Goal: Task Accomplishment & Management: Complete application form

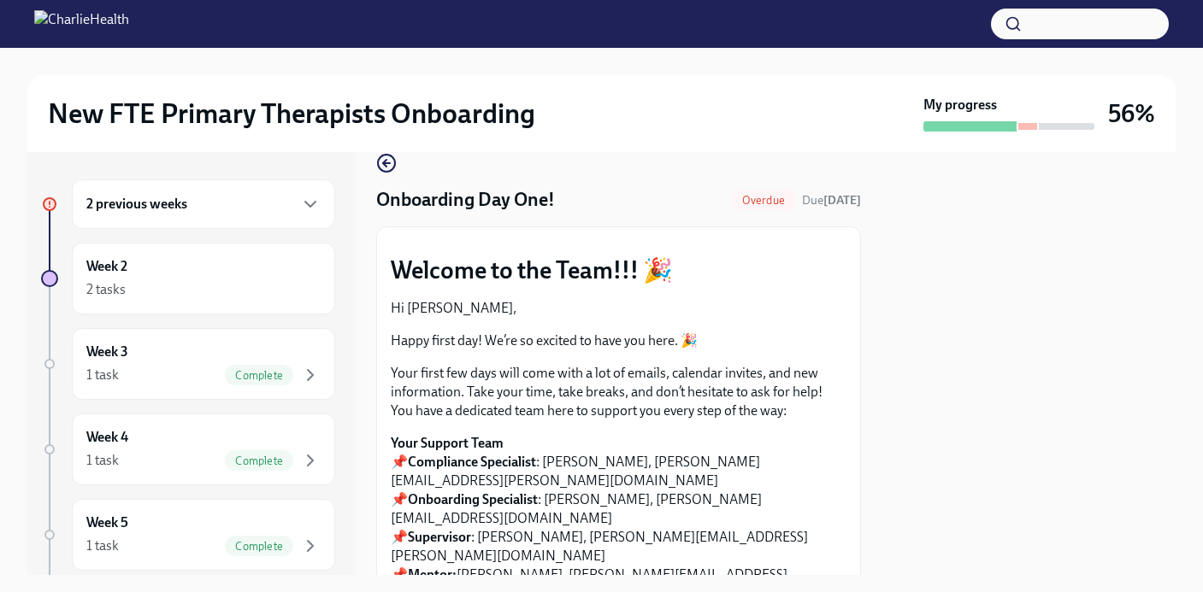
scroll to position [38, 0]
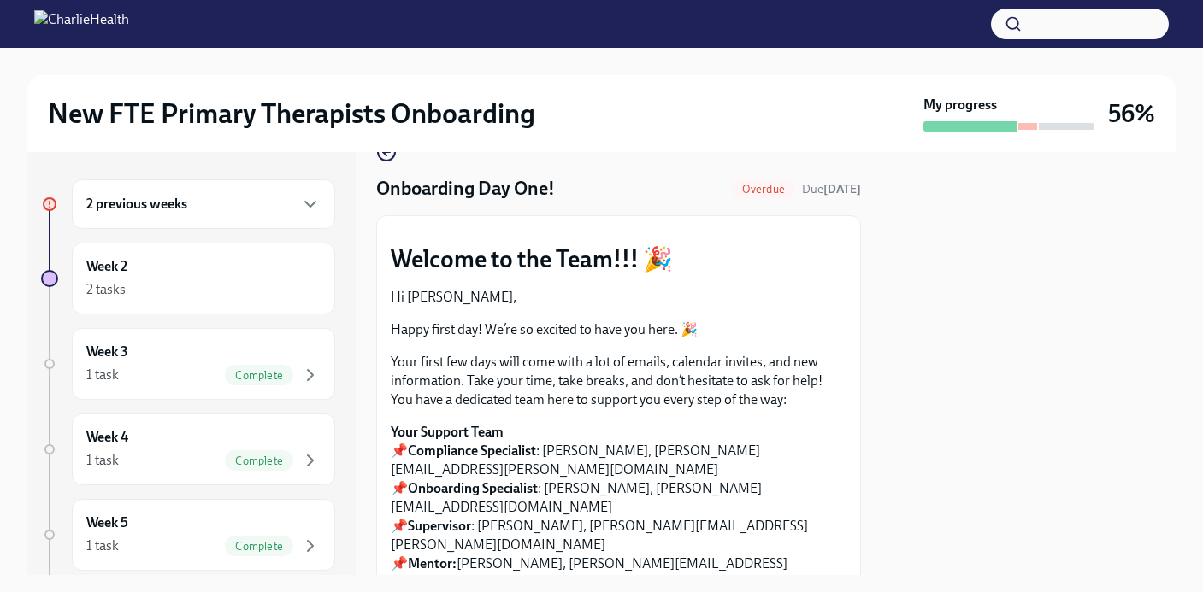
click at [165, 221] on div "2 previous weeks" at bounding box center [203, 205] width 263 height 50
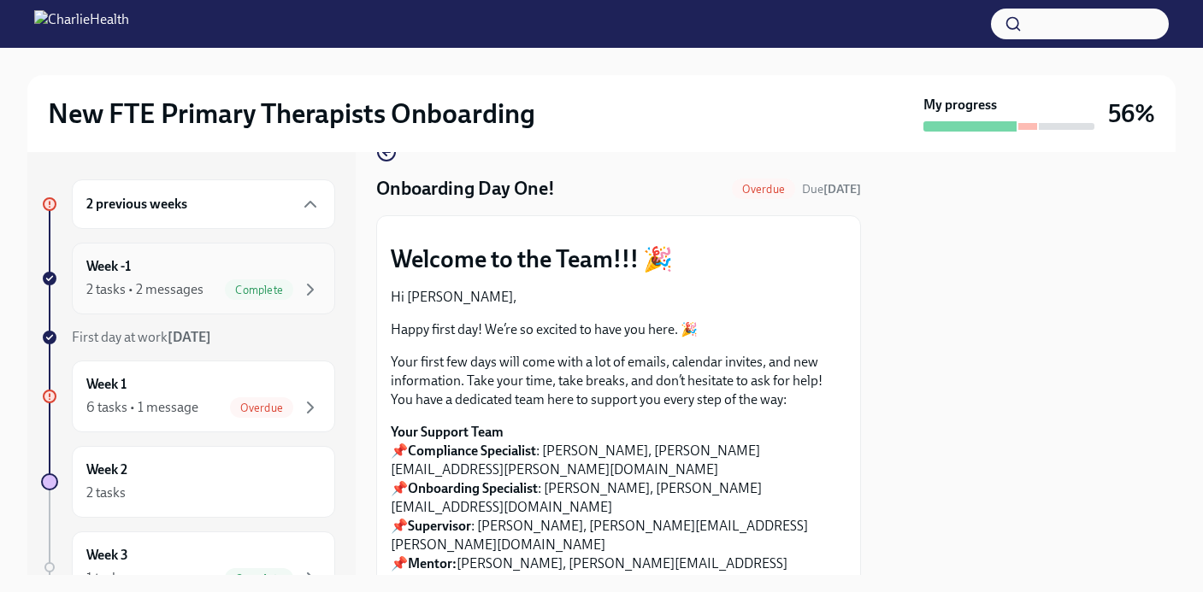
click at [185, 274] on div "Week -1 2 tasks • 2 messages Complete" at bounding box center [203, 278] width 234 height 43
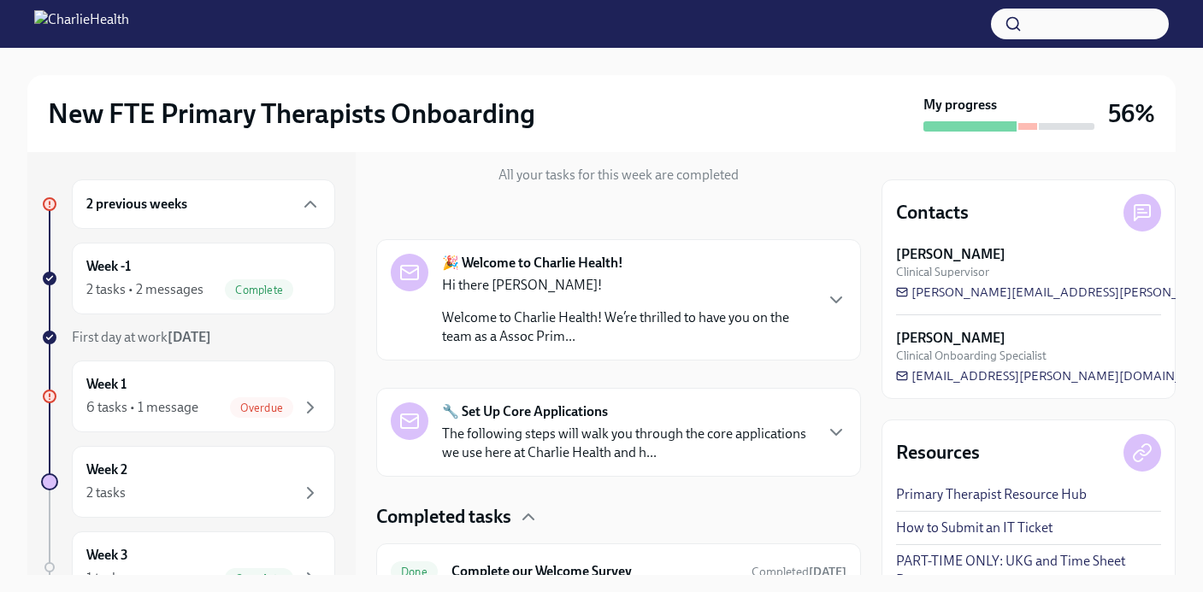
scroll to position [345, 0]
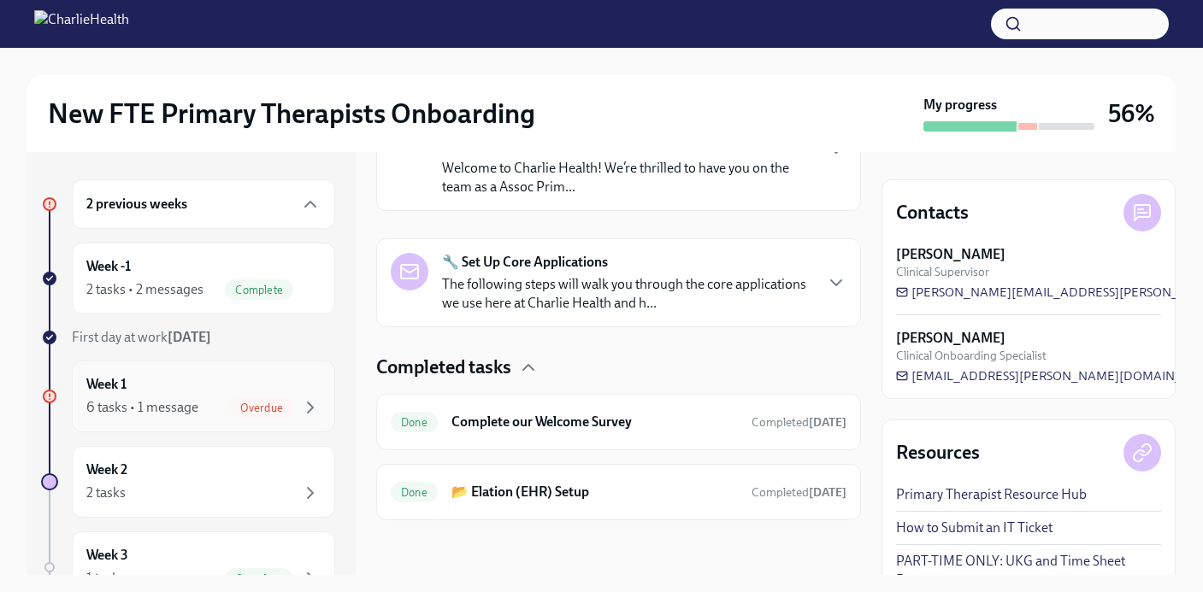
click at [203, 375] on div "Week 1 6 tasks • 1 message Overdue" at bounding box center [203, 396] width 234 height 43
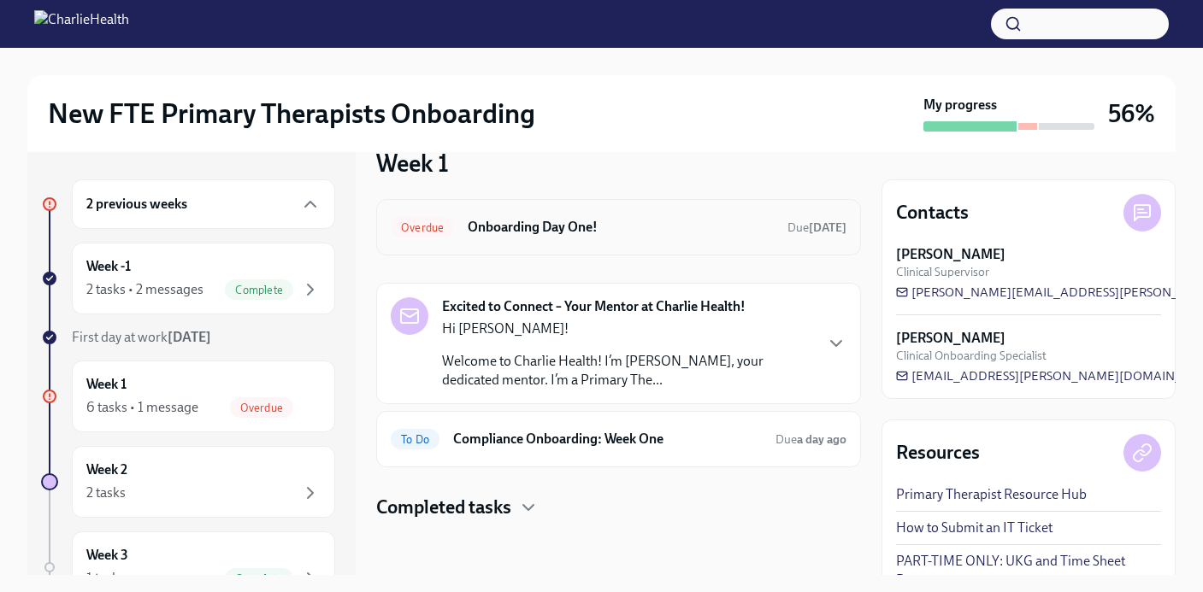
click at [547, 232] on h6 "Onboarding Day One!" at bounding box center [621, 227] width 306 height 19
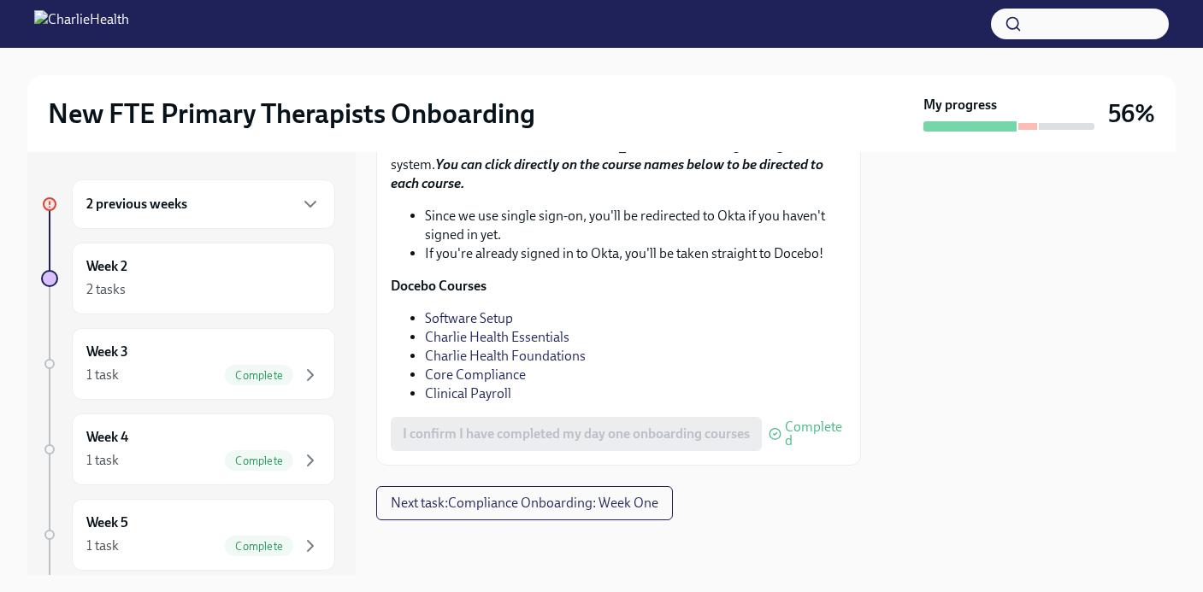
scroll to position [2449, 0]
click at [193, 262] on div "Week 2 2 tasks" at bounding box center [203, 278] width 234 height 43
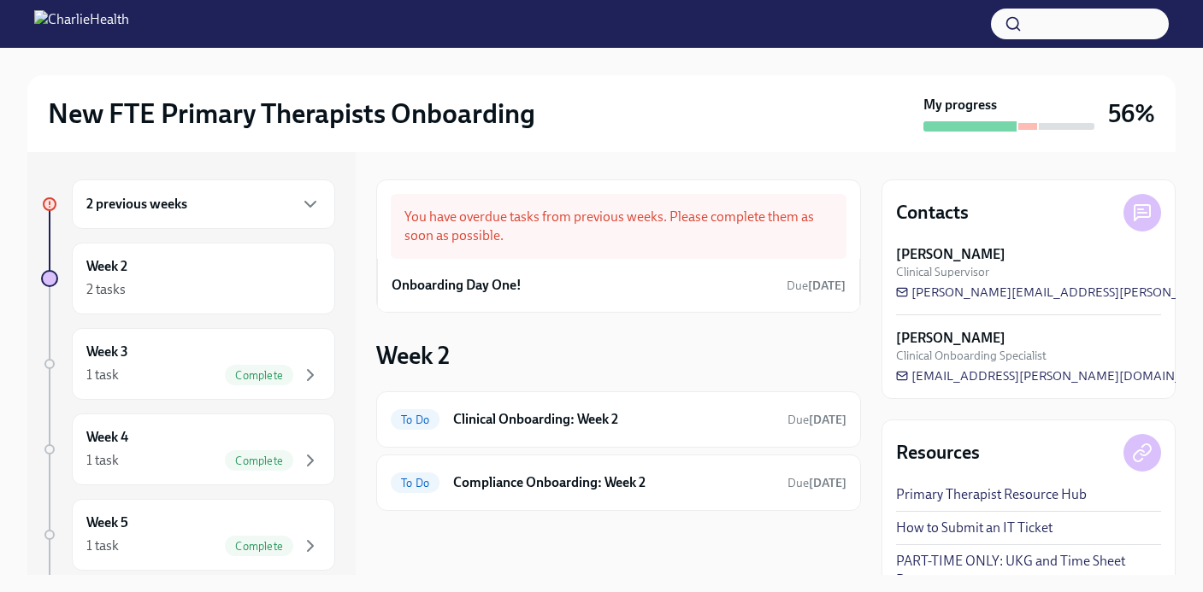
click at [657, 234] on div "You have overdue tasks from previous weeks. Please complete them as soon as pos…" at bounding box center [619, 226] width 456 height 65
click at [525, 292] on div "Onboarding Day One! Due [DATE]" at bounding box center [619, 286] width 454 height 26
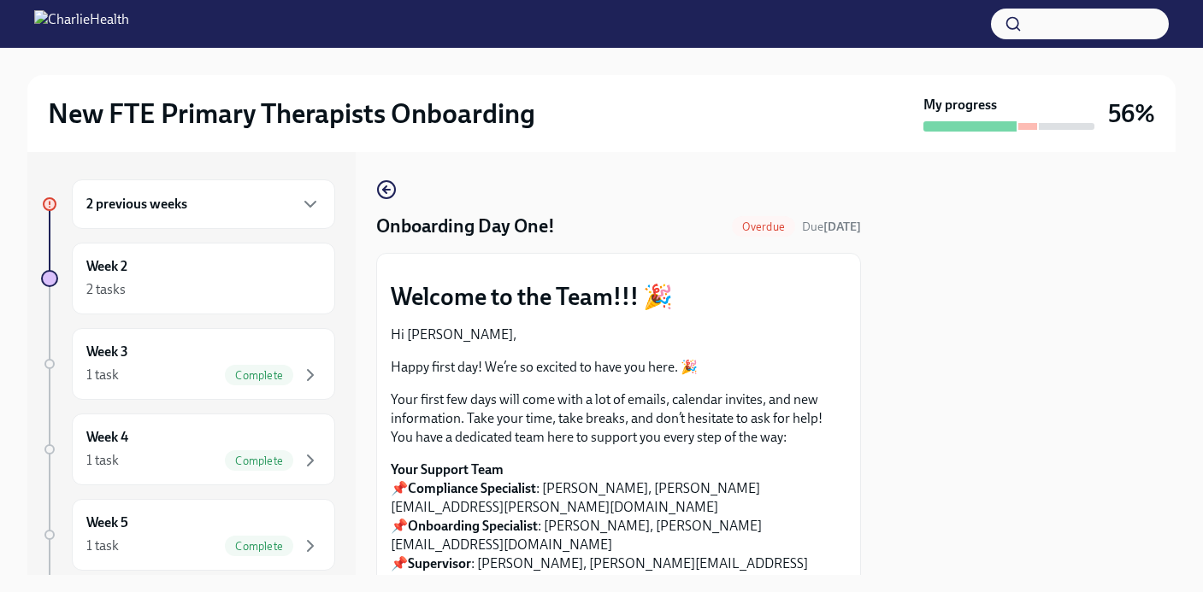
scroll to position [5, 0]
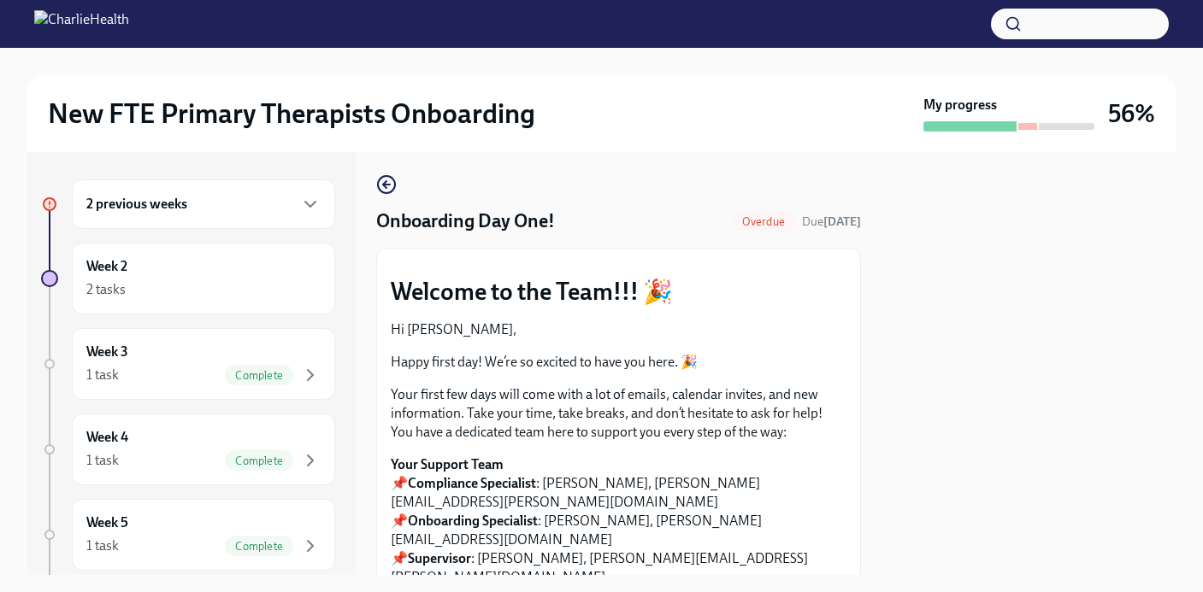
click at [737, 228] on div "Overdue" at bounding box center [763, 221] width 63 height 21
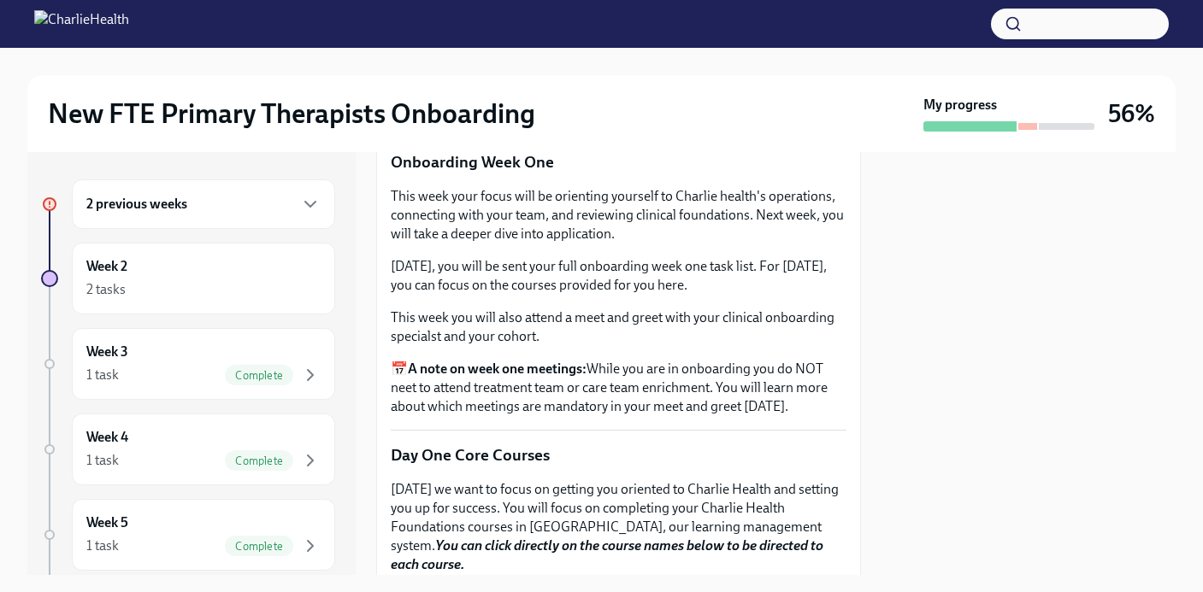
scroll to position [2449, 0]
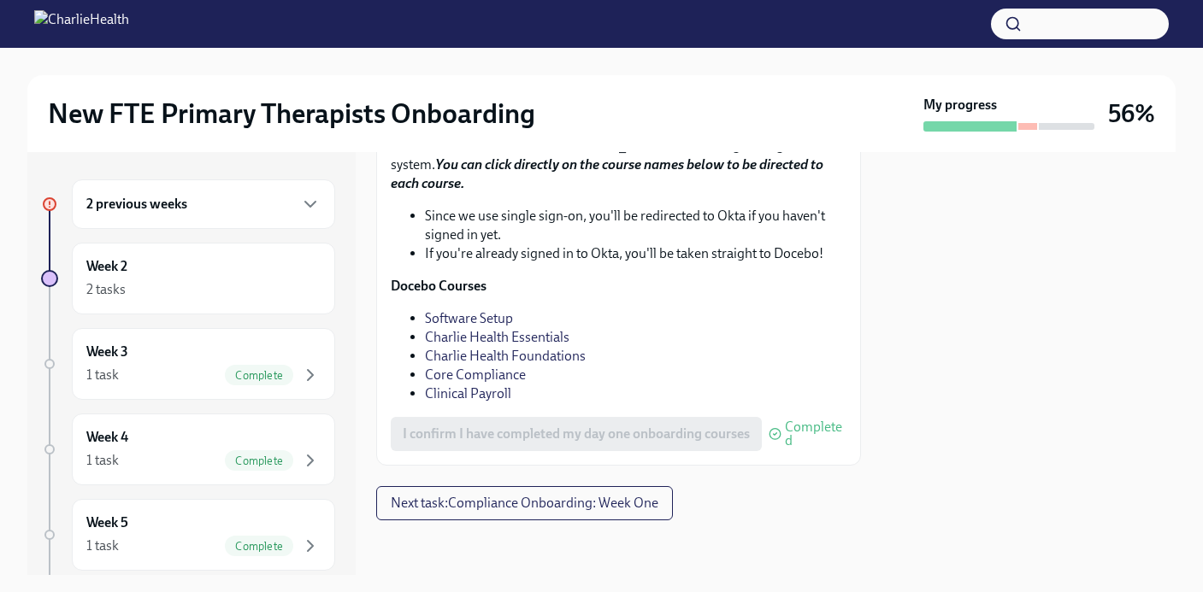
click at [481, 321] on link "Software Setup" at bounding box center [469, 318] width 88 height 16
click at [545, 341] on link "Charlie Health Essentials" at bounding box center [497, 337] width 144 height 16
click at [571, 358] on link "Charlie Health Foundations" at bounding box center [505, 356] width 161 height 16
click at [487, 370] on link "Core Compliance" at bounding box center [475, 375] width 101 height 16
click at [489, 397] on link "Clinical Payroll" at bounding box center [468, 394] width 86 height 16
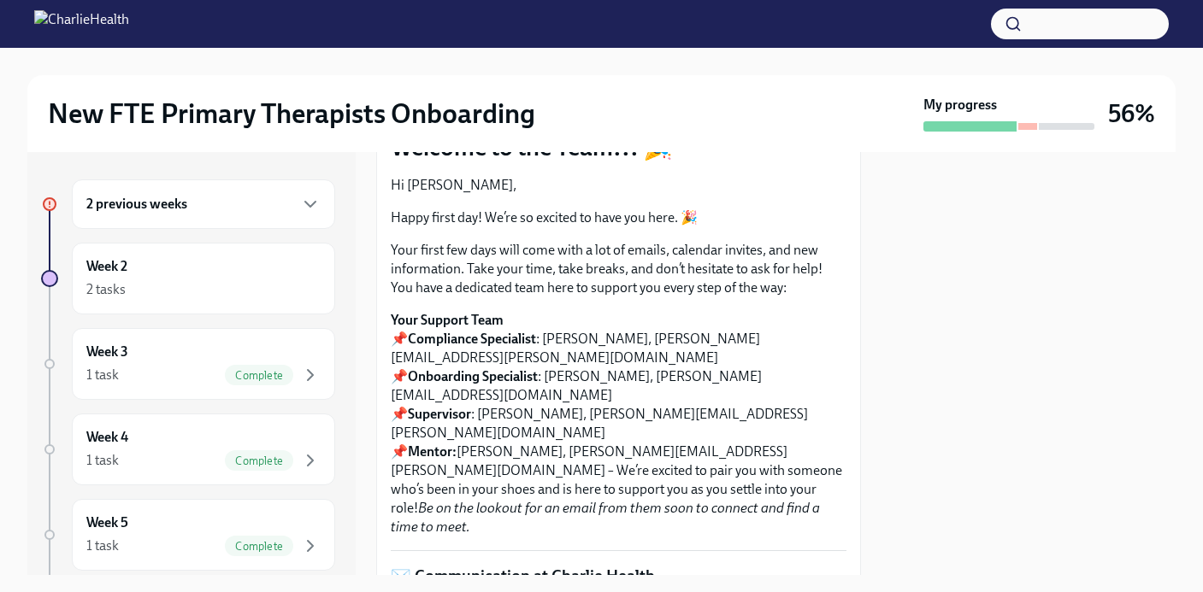
scroll to position [99, 0]
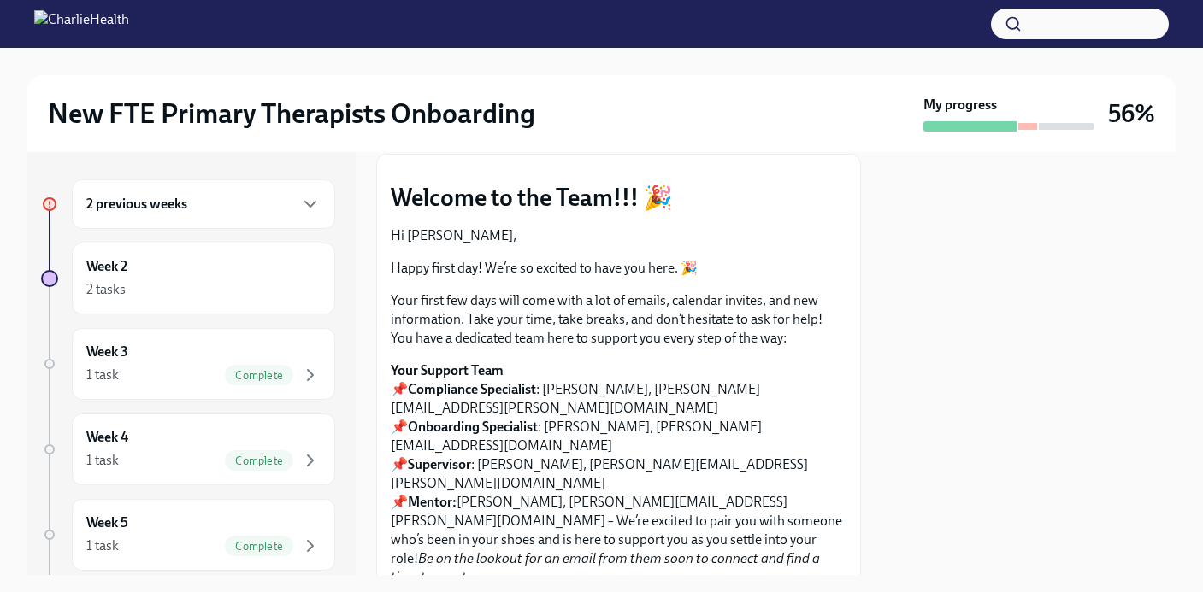
click at [176, 206] on h6 "2 previous weeks" at bounding box center [136, 204] width 101 height 19
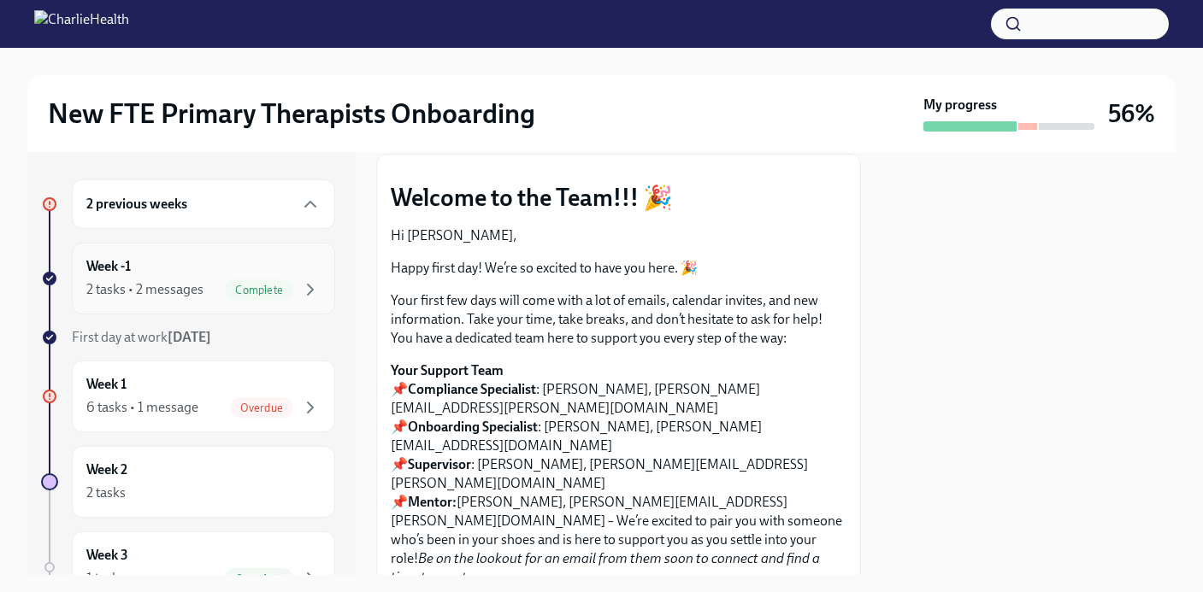
click at [184, 286] on div "2 tasks • 2 messages" at bounding box center [144, 289] width 117 height 19
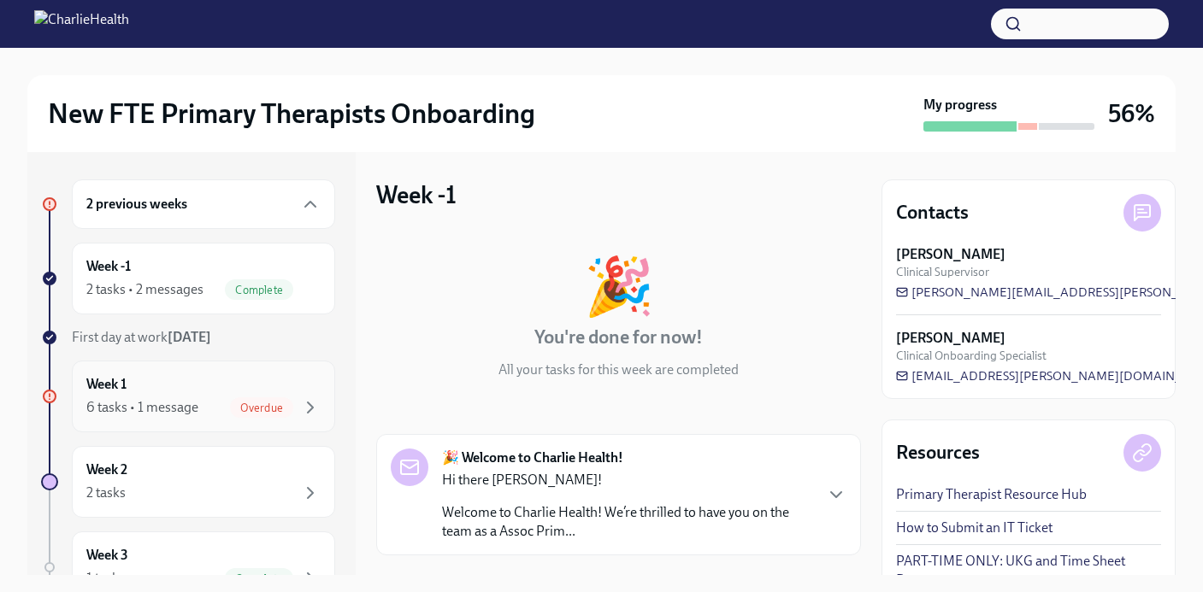
click at [194, 380] on div "Week 1 6 tasks • 1 message Overdue" at bounding box center [203, 396] width 234 height 43
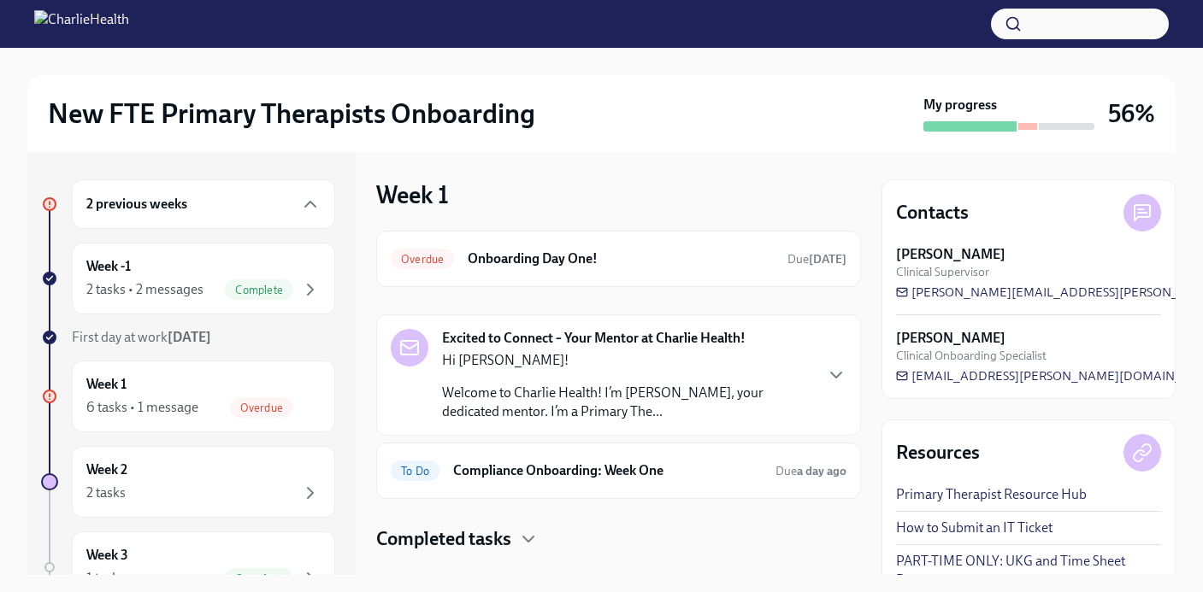
scroll to position [32, 0]
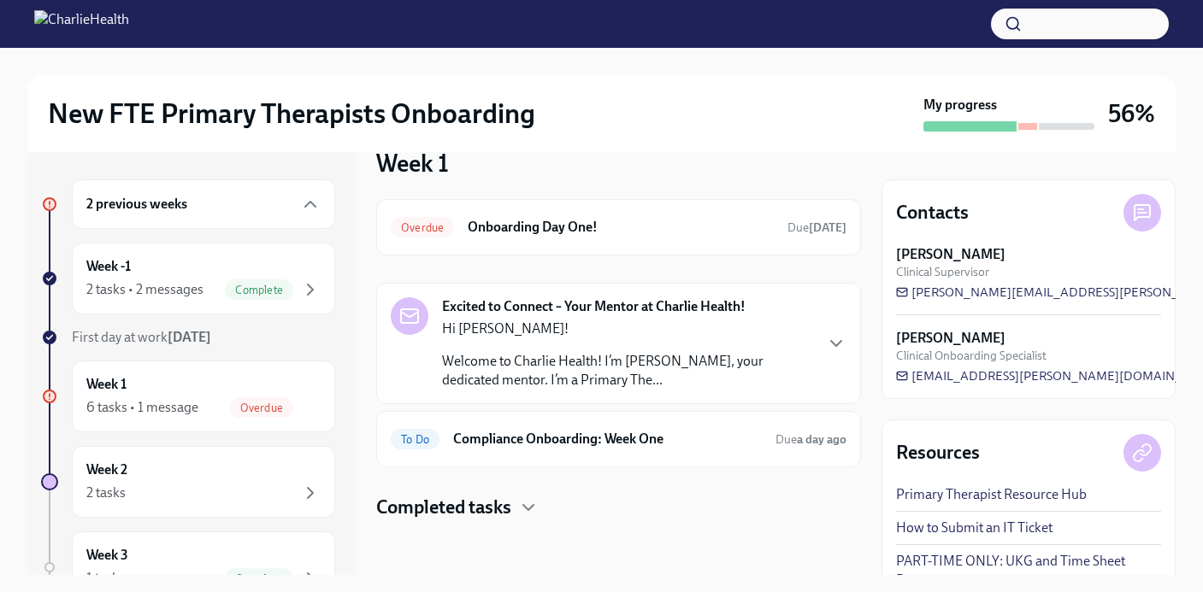
click at [508, 505] on h4 "Completed tasks" at bounding box center [443, 508] width 135 height 26
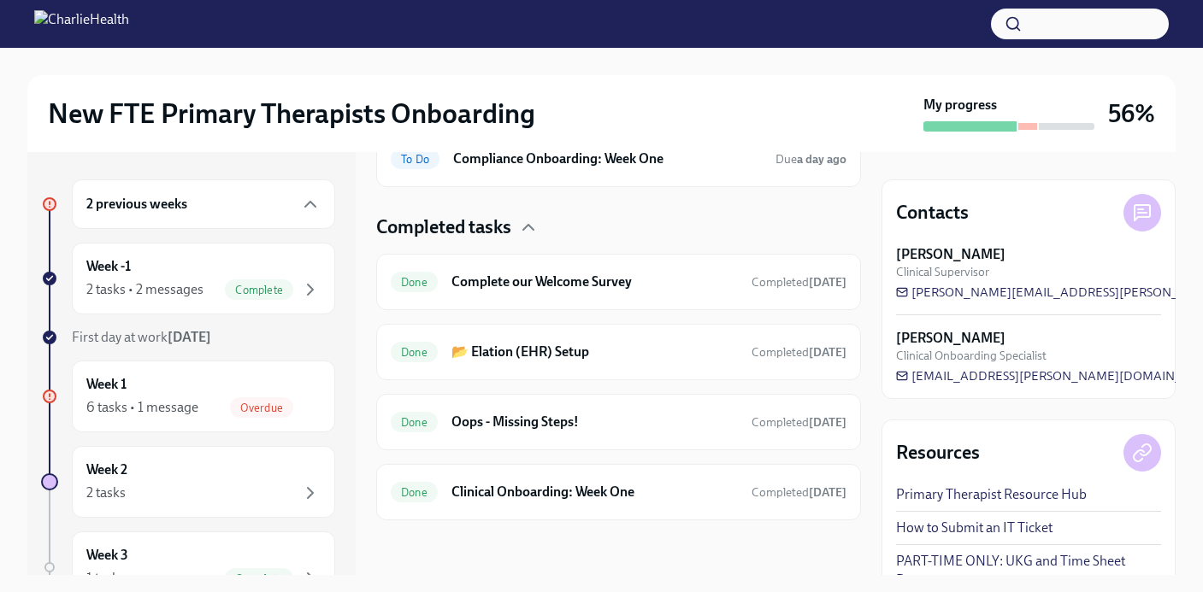
scroll to position [0, 0]
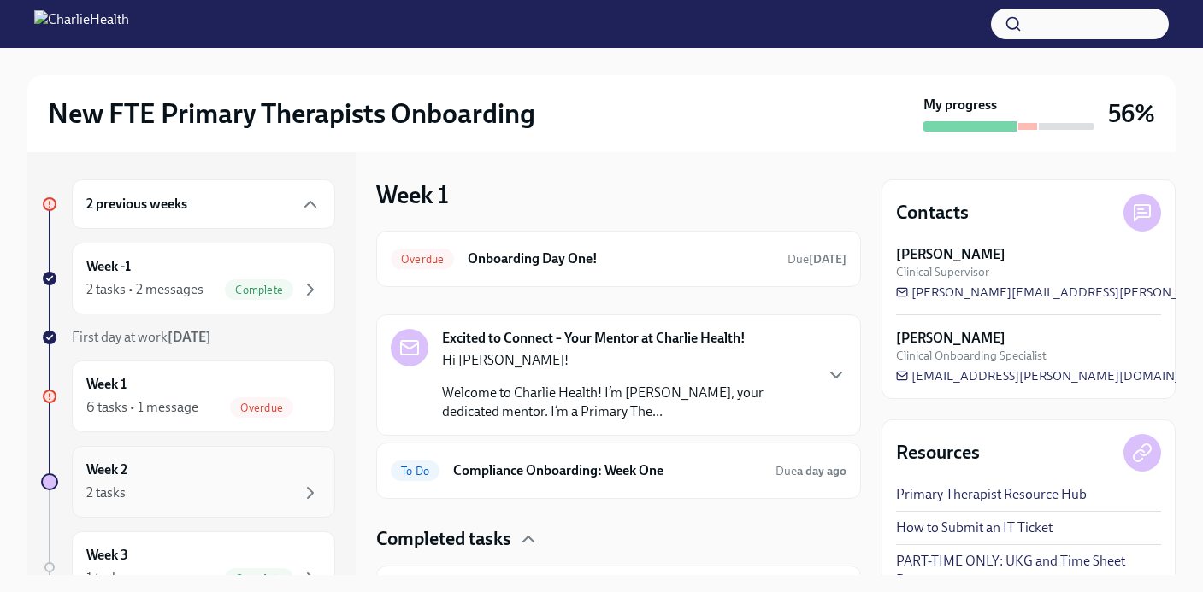
click at [165, 468] on div "Week 2 2 tasks" at bounding box center [203, 482] width 234 height 43
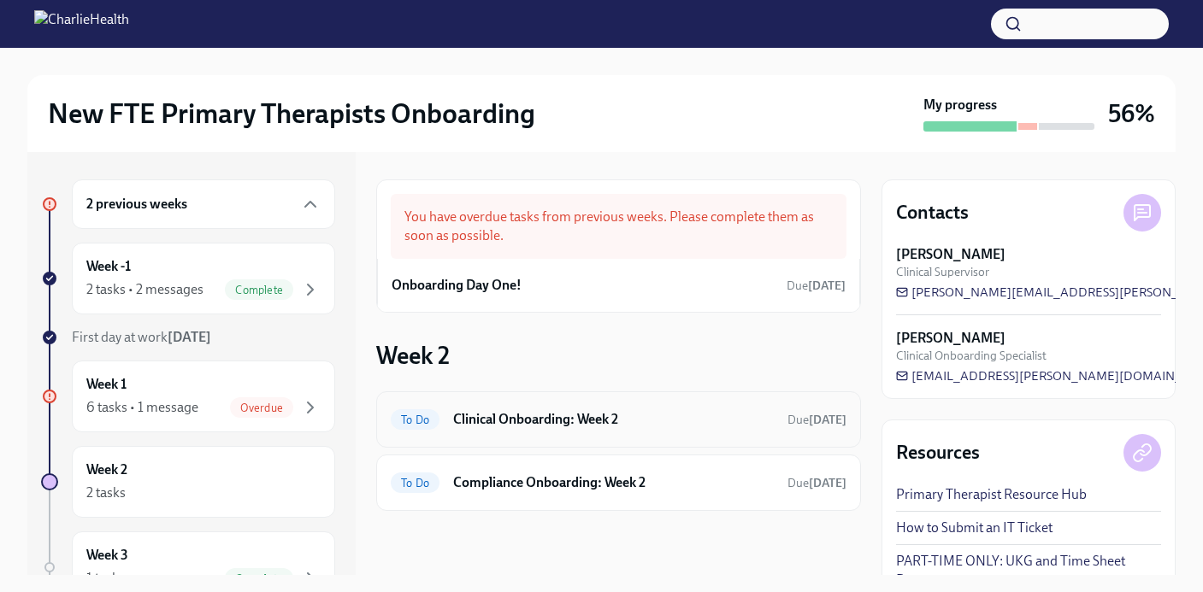
click at [683, 428] on h6 "Clinical Onboarding: Week 2" at bounding box center [613, 419] width 321 height 19
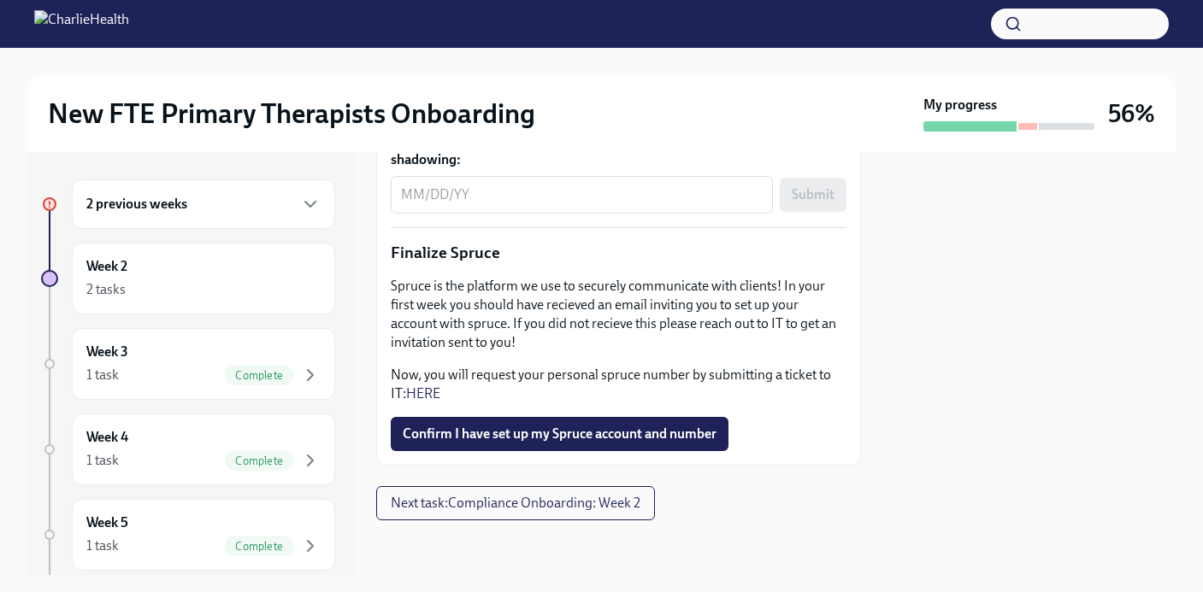
scroll to position [2287, 0]
click at [204, 281] on div "2 tasks" at bounding box center [203, 290] width 234 height 21
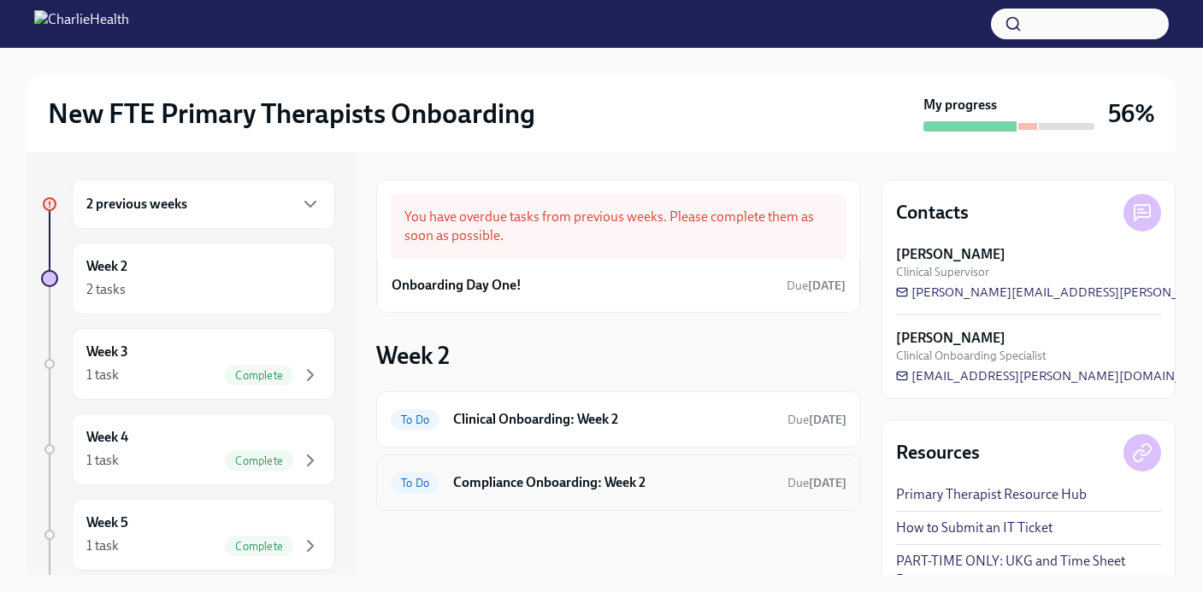
click at [573, 495] on div "To Do Compliance Onboarding: Week 2 Due [DATE]" at bounding box center [619, 482] width 456 height 27
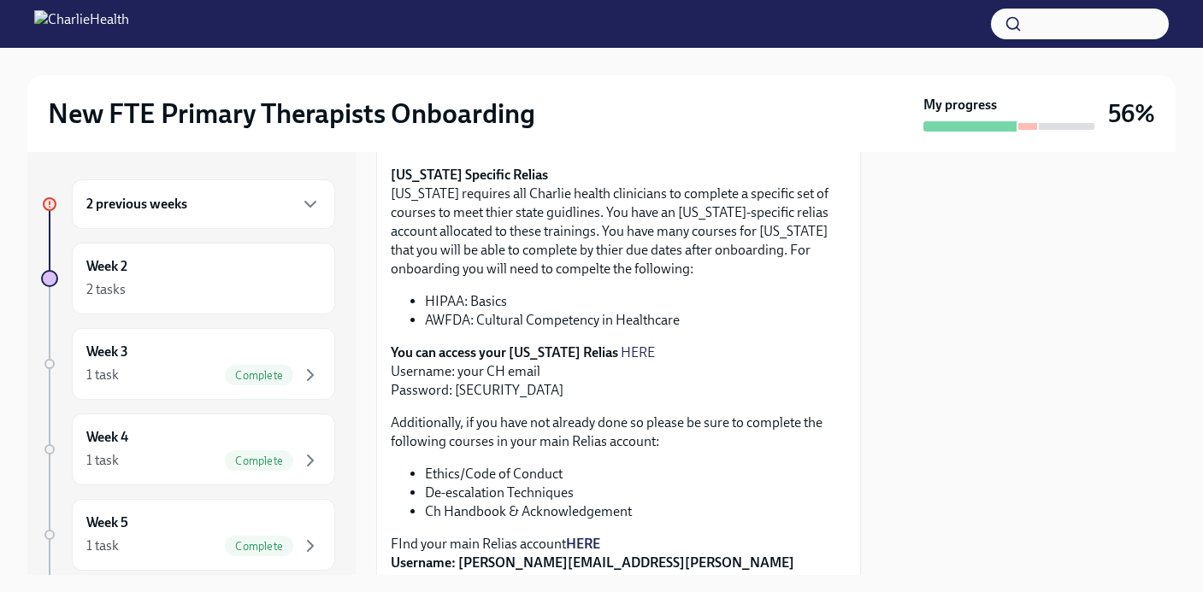
scroll to position [392, 0]
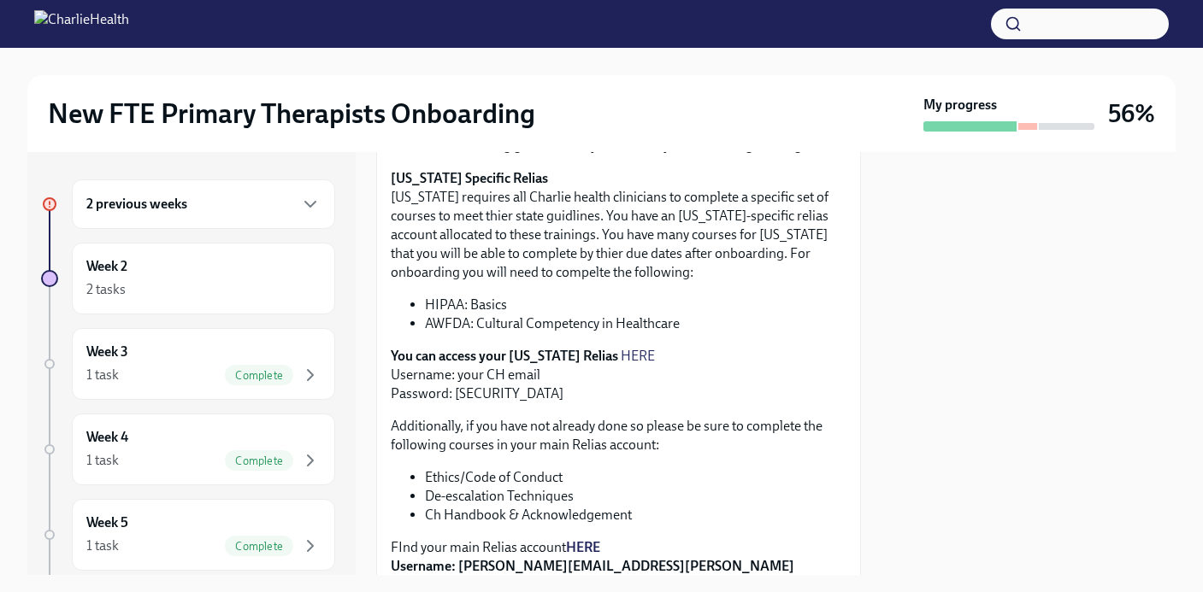
click at [621, 364] on link "HERE" at bounding box center [638, 356] width 34 height 16
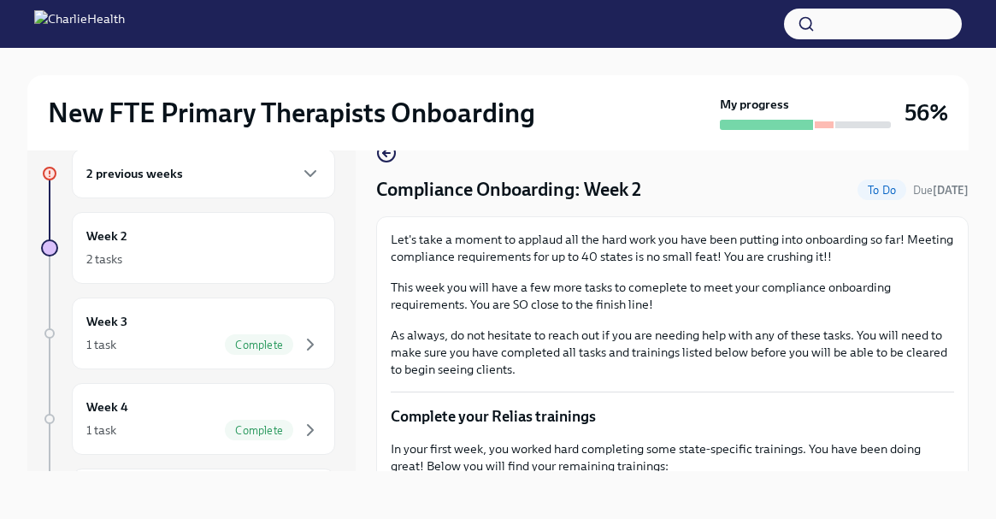
scroll to position [0, 0]
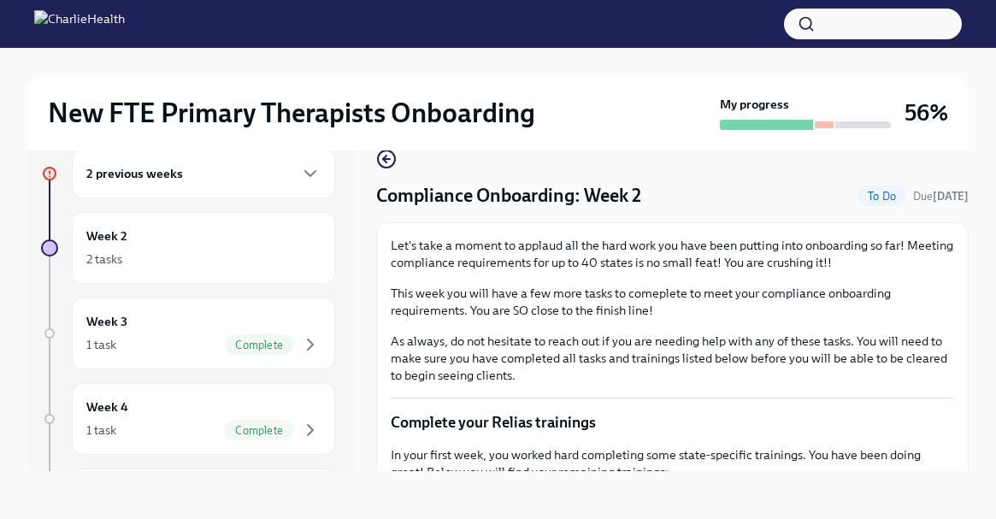
click at [213, 284] on div "2 previous weeks Week 2 2 tasks Week 3 1 task Complete Week 4 1 task Complete W…" at bounding box center [188, 437] width 294 height 576
click at [244, 256] on div "2 tasks" at bounding box center [203, 259] width 234 height 21
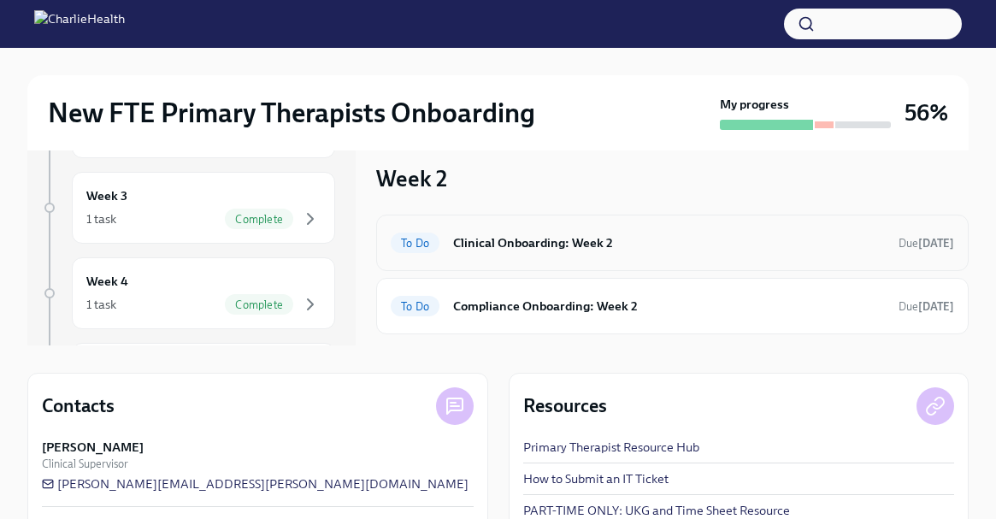
click at [598, 236] on h6 "Clinical Onboarding: Week 2" at bounding box center [669, 242] width 432 height 19
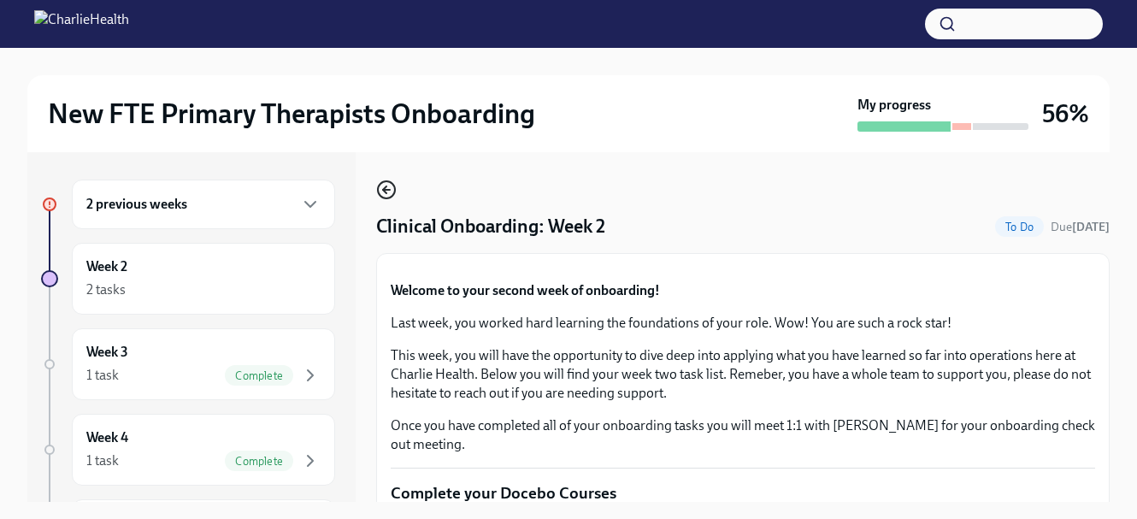
click at [390, 181] on circle "button" at bounding box center [386, 189] width 17 height 17
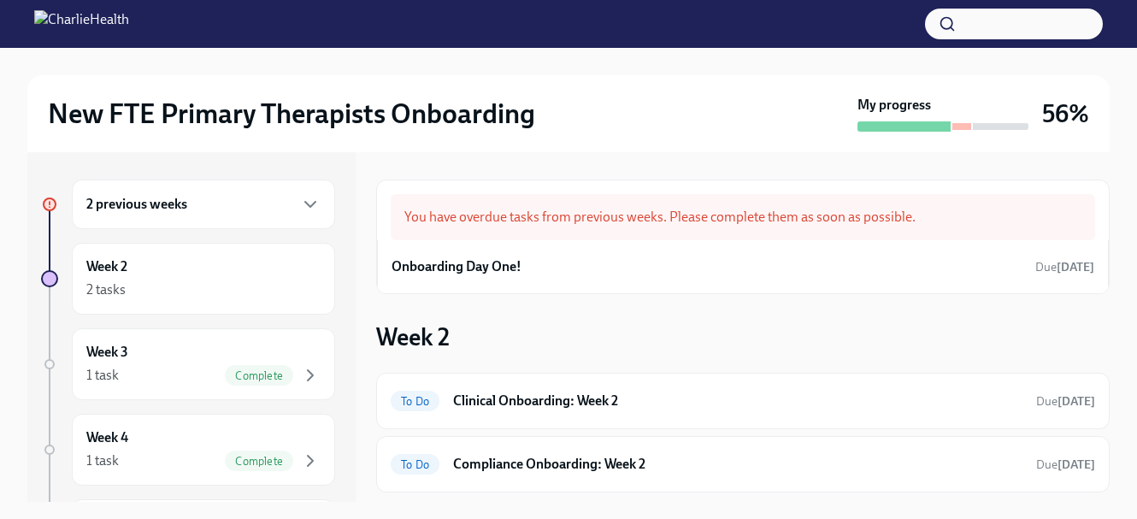
click at [231, 209] on div "2 previous weeks" at bounding box center [203, 204] width 234 height 21
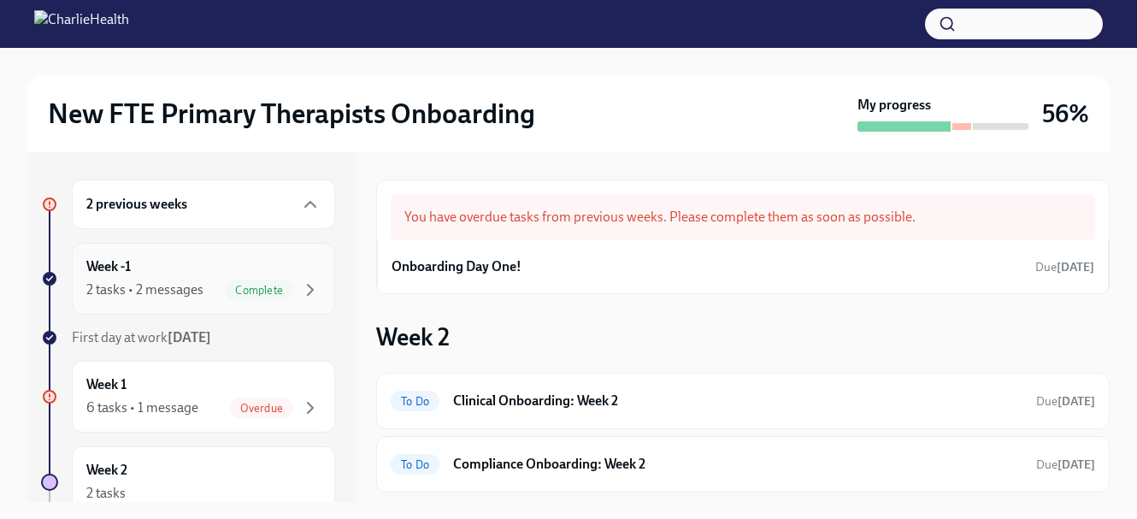
click at [234, 282] on div "Complete" at bounding box center [259, 290] width 68 height 21
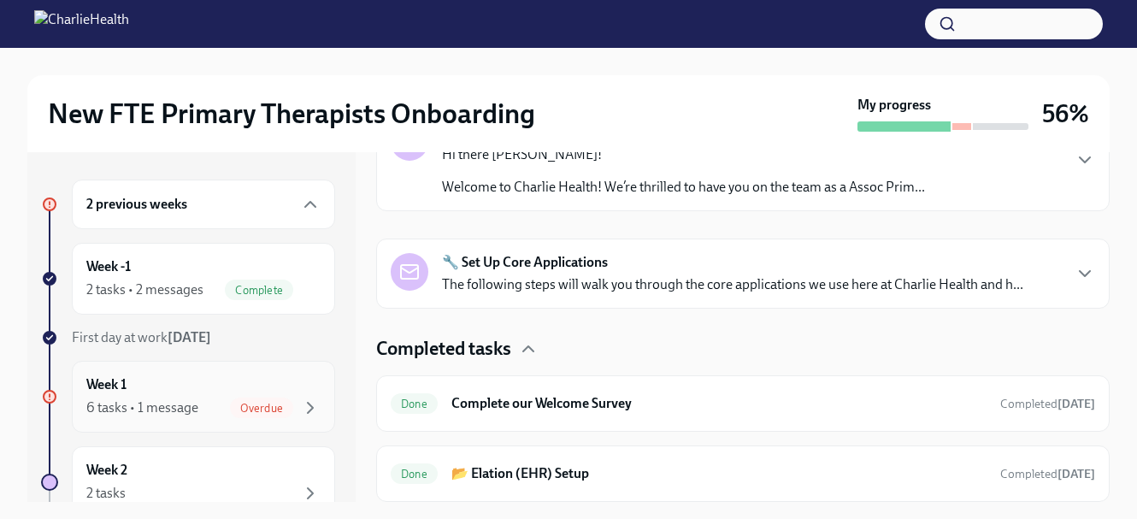
scroll to position [132, 0]
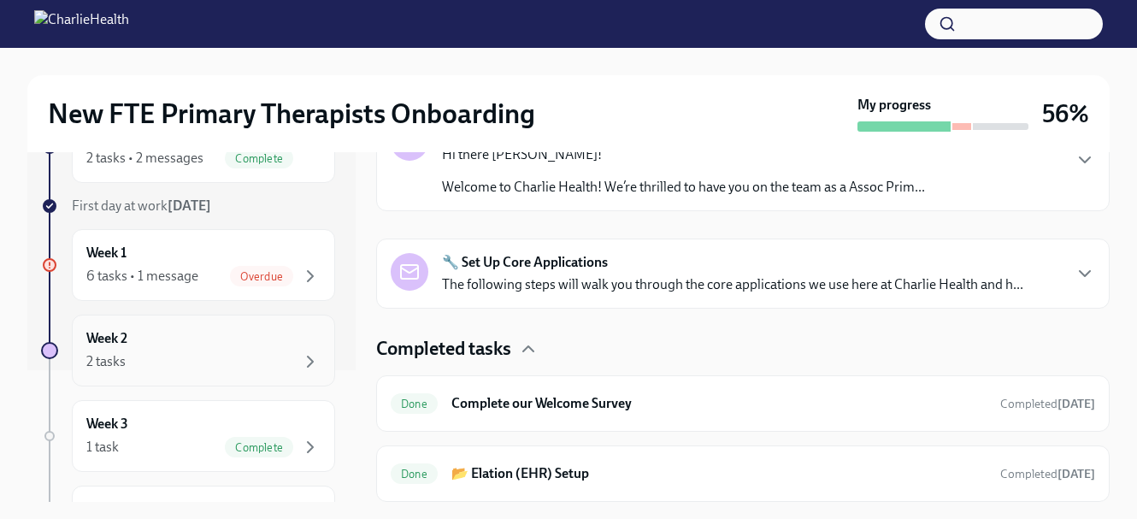
click at [207, 339] on div "Week 2 2 tasks" at bounding box center [203, 350] width 234 height 43
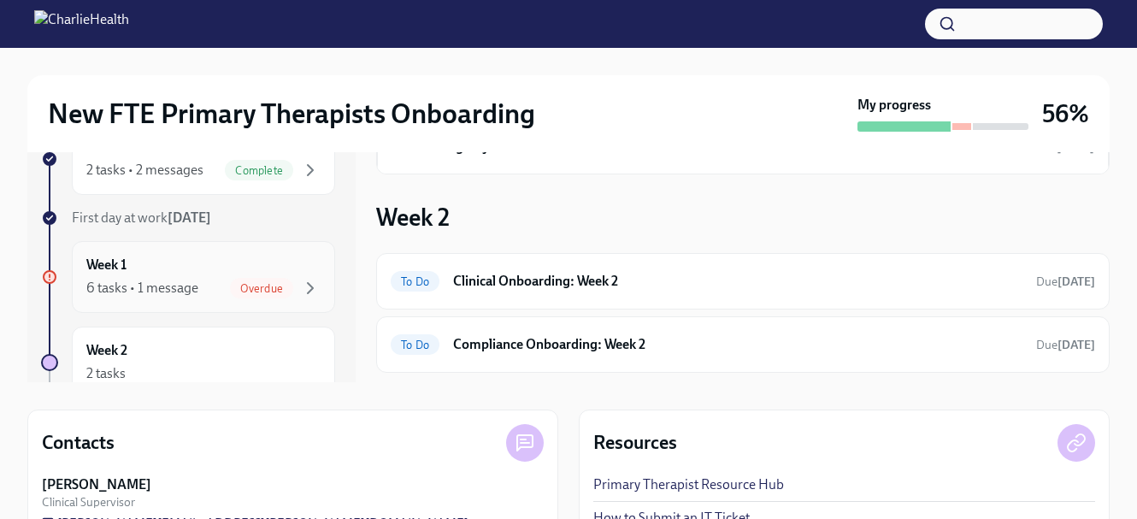
click at [160, 268] on div "Week 1 6 tasks • 1 message Overdue" at bounding box center [203, 277] width 234 height 43
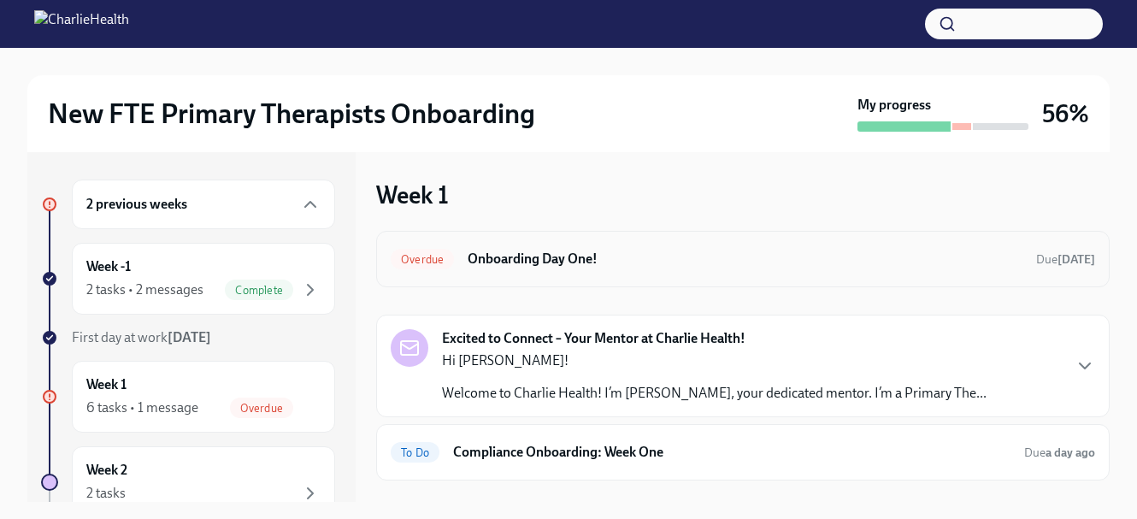
click at [649, 276] on div "Overdue Onboarding Day One! Due [DATE]" at bounding box center [742, 259] width 733 height 56
click at [996, 268] on div "Overdue Onboarding Day One! Due [DATE]" at bounding box center [743, 258] width 704 height 27
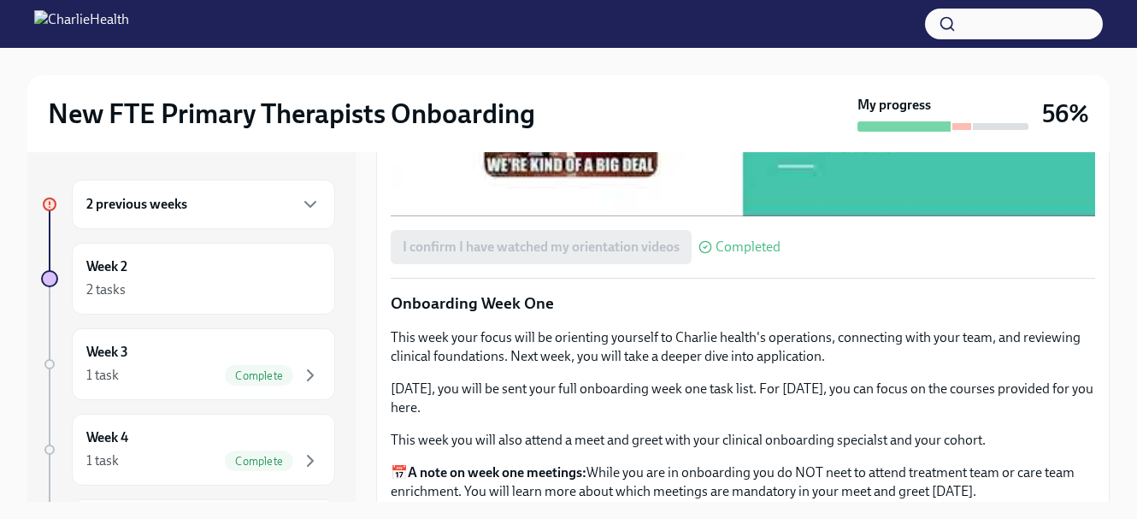
scroll to position [1794, 0]
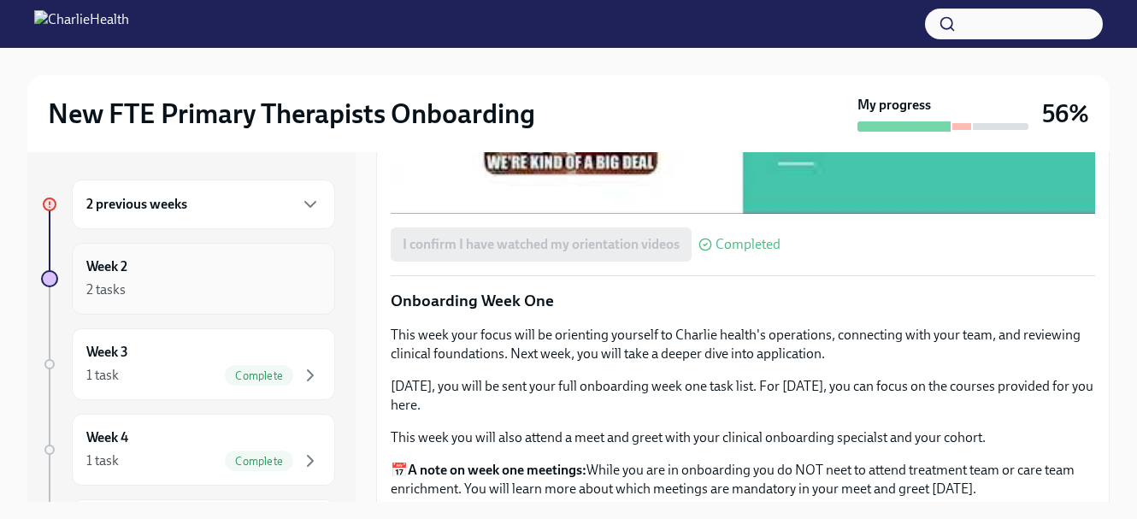
click at [227, 296] on div "2 tasks" at bounding box center [203, 290] width 234 height 21
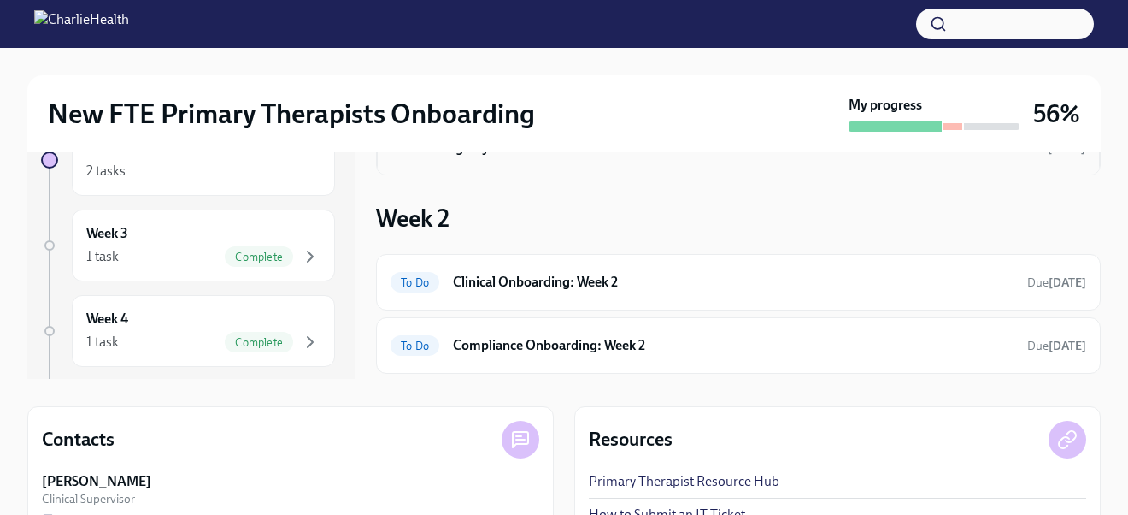
scroll to position [122, 0]
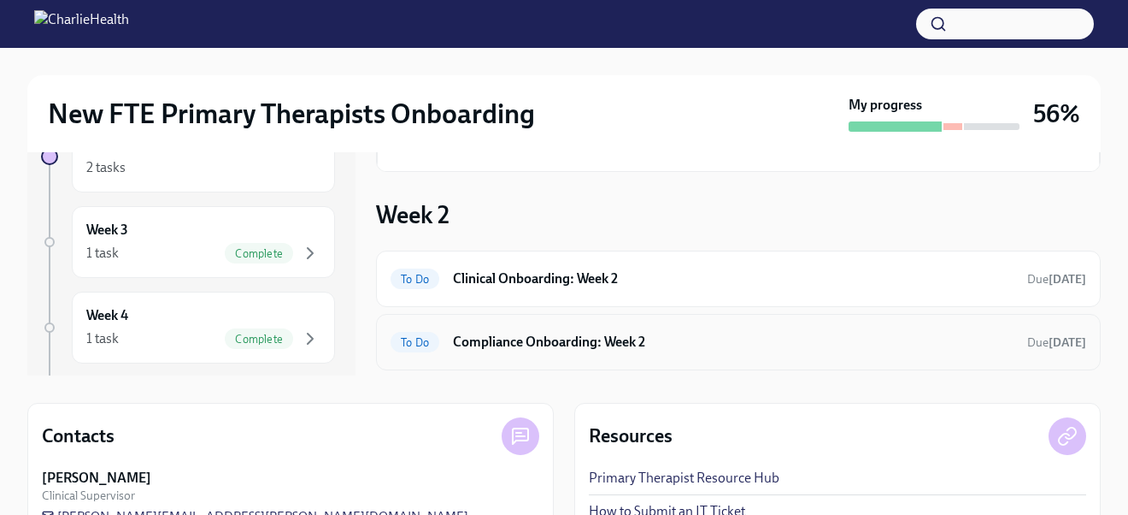
click at [691, 343] on h6 "Compliance Onboarding: Week 2" at bounding box center [733, 342] width 561 height 19
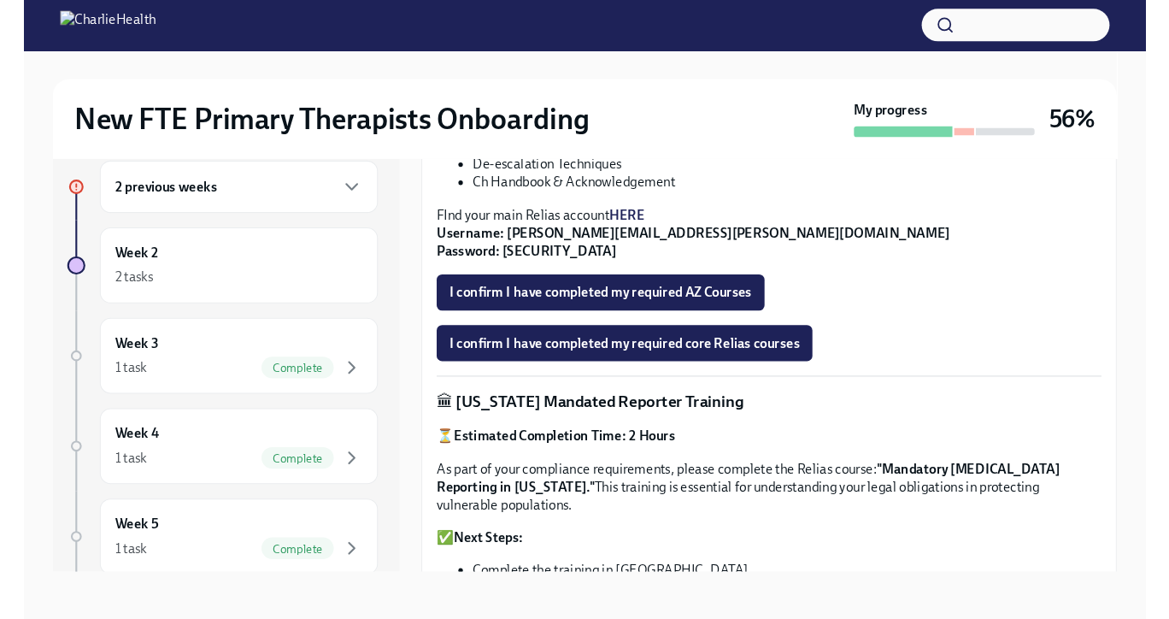
scroll to position [645, 0]
